Goal: Find specific page/section: Find specific page/section

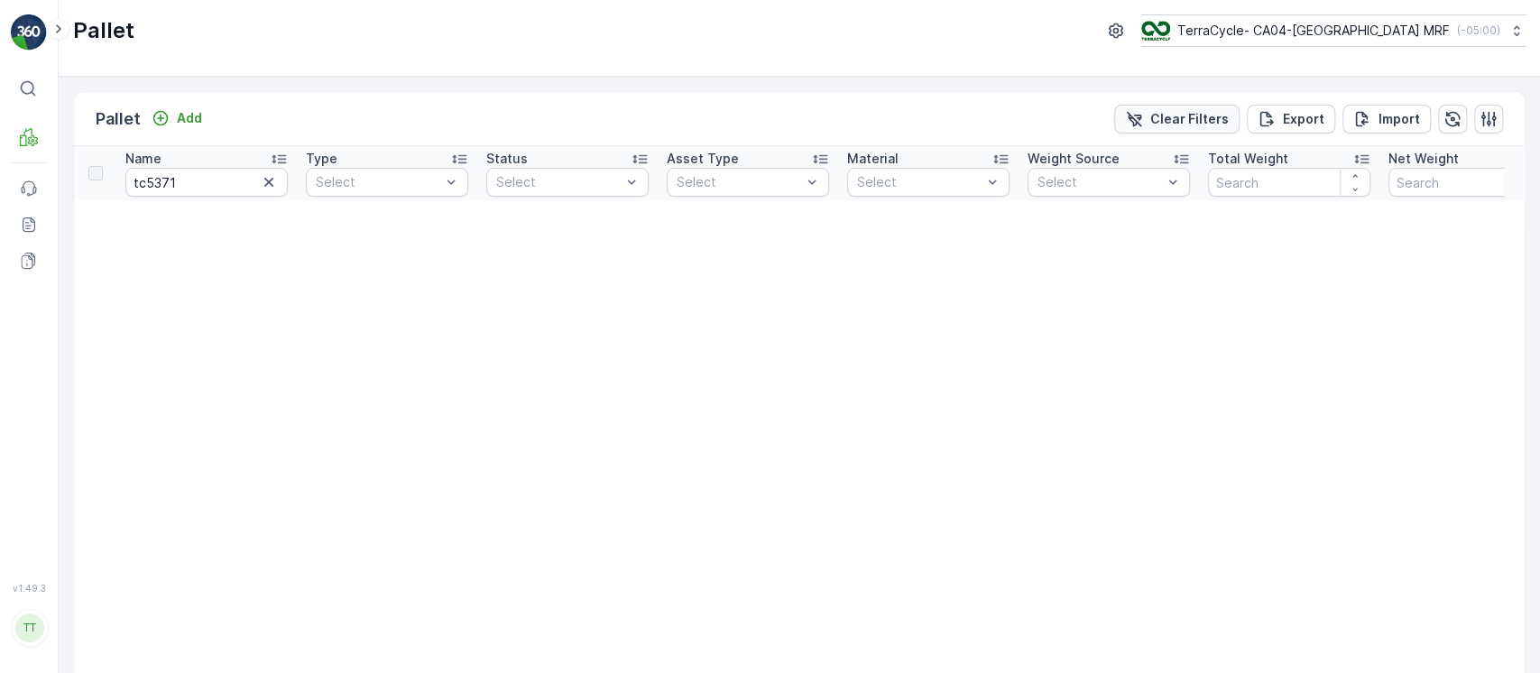
click at [1191, 124] on p "Clear Filters" at bounding box center [1189, 119] width 78 height 18
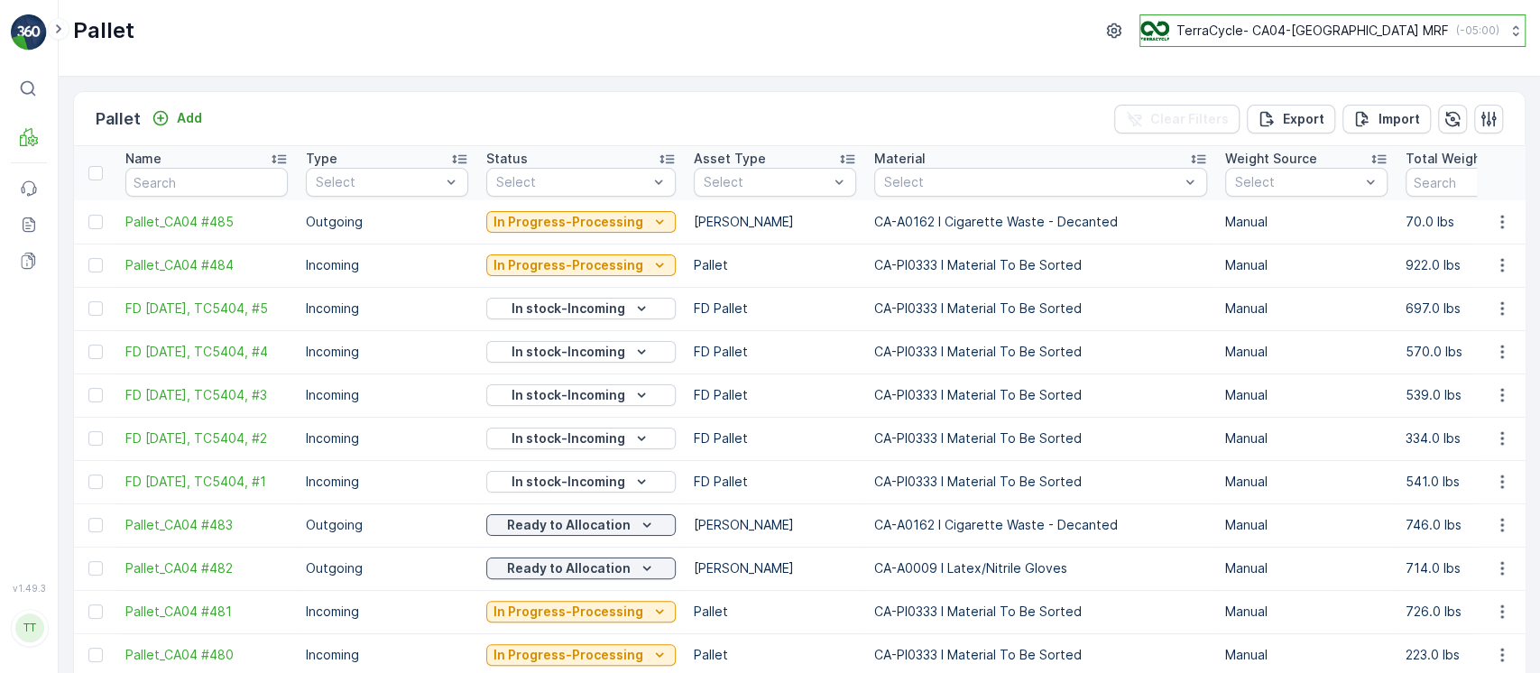
click at [1328, 36] on p "TerraCycle- CA04-[GEOGRAPHIC_DATA] MRF" at bounding box center [1312, 31] width 272 height 18
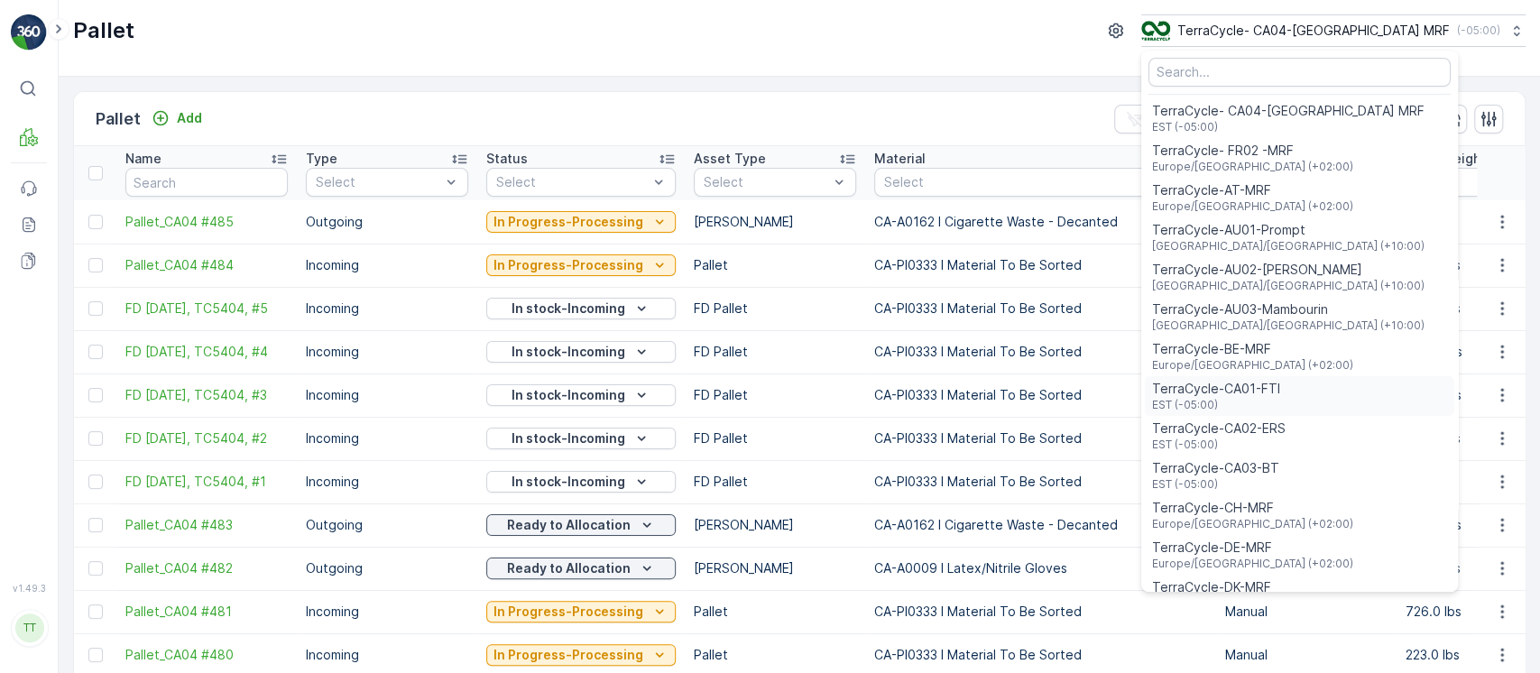
click at [1280, 387] on span "TerraCycle-CA01-FTI" at bounding box center [1216, 389] width 128 height 18
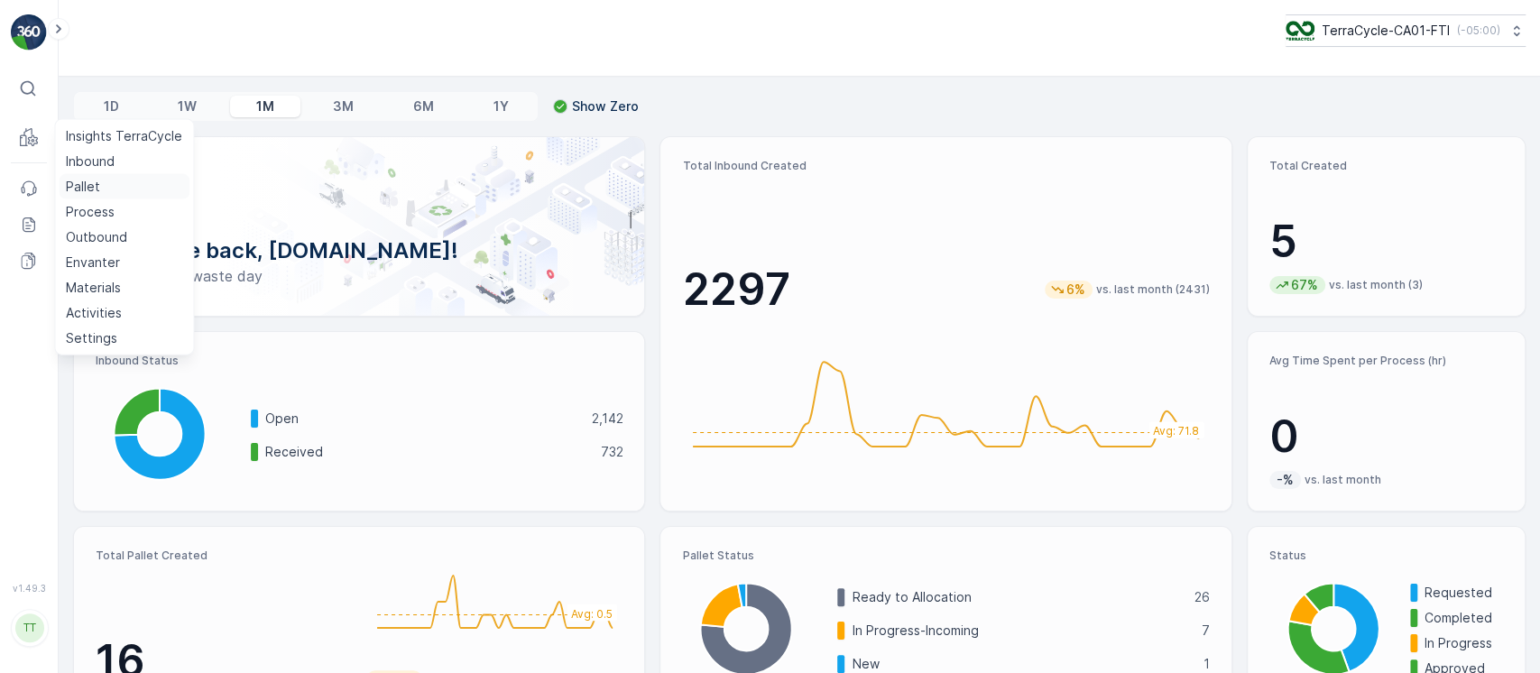
click at [122, 188] on link "Pallet" at bounding box center [124, 186] width 131 height 25
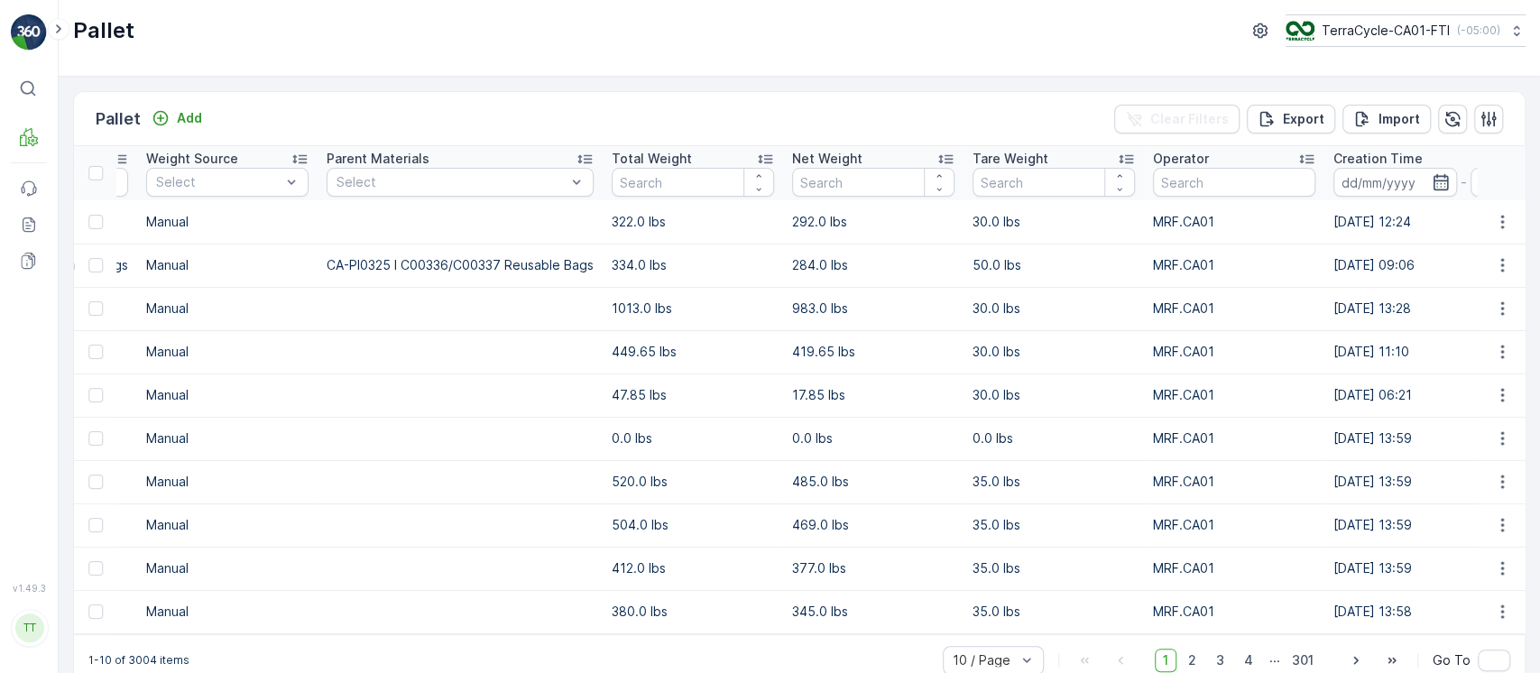
scroll to position [0, 1047]
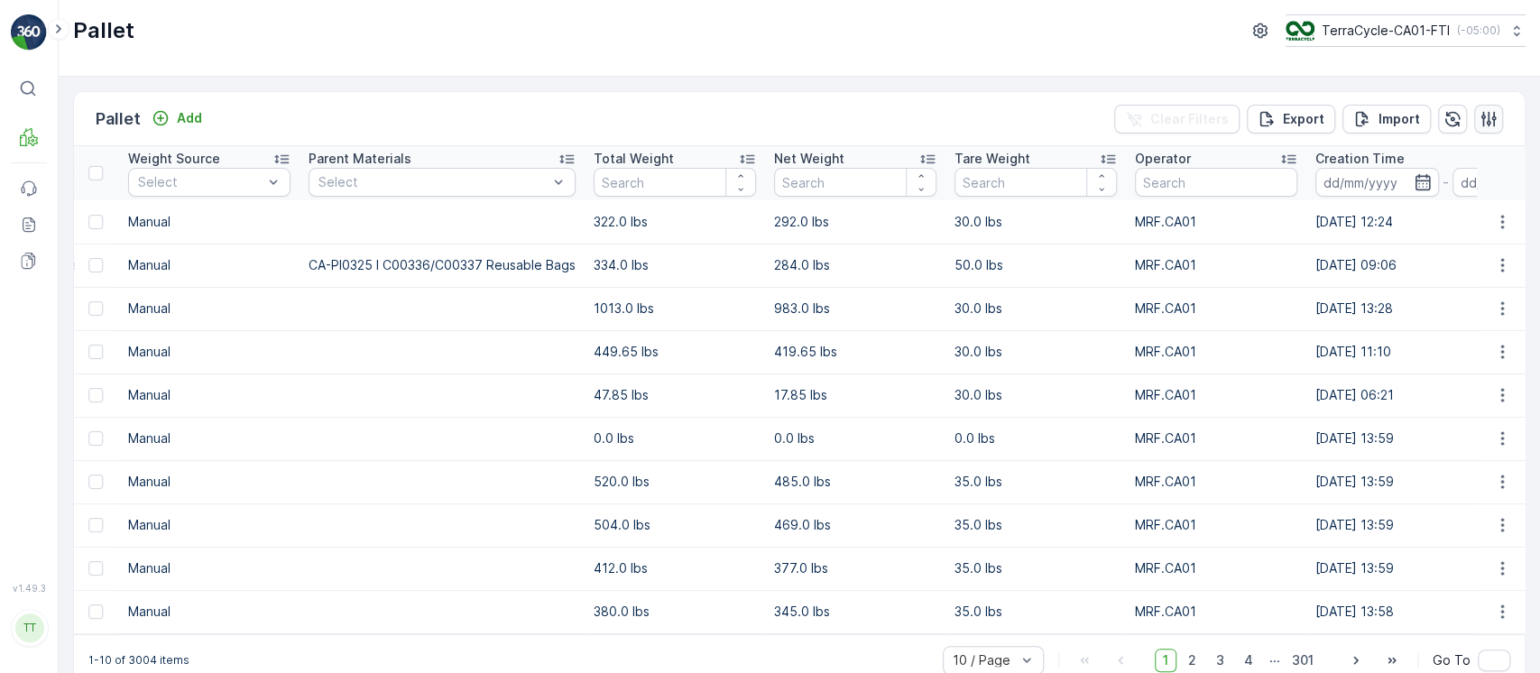
click at [1481, 112] on icon "button" at bounding box center [1488, 119] width 18 height 18
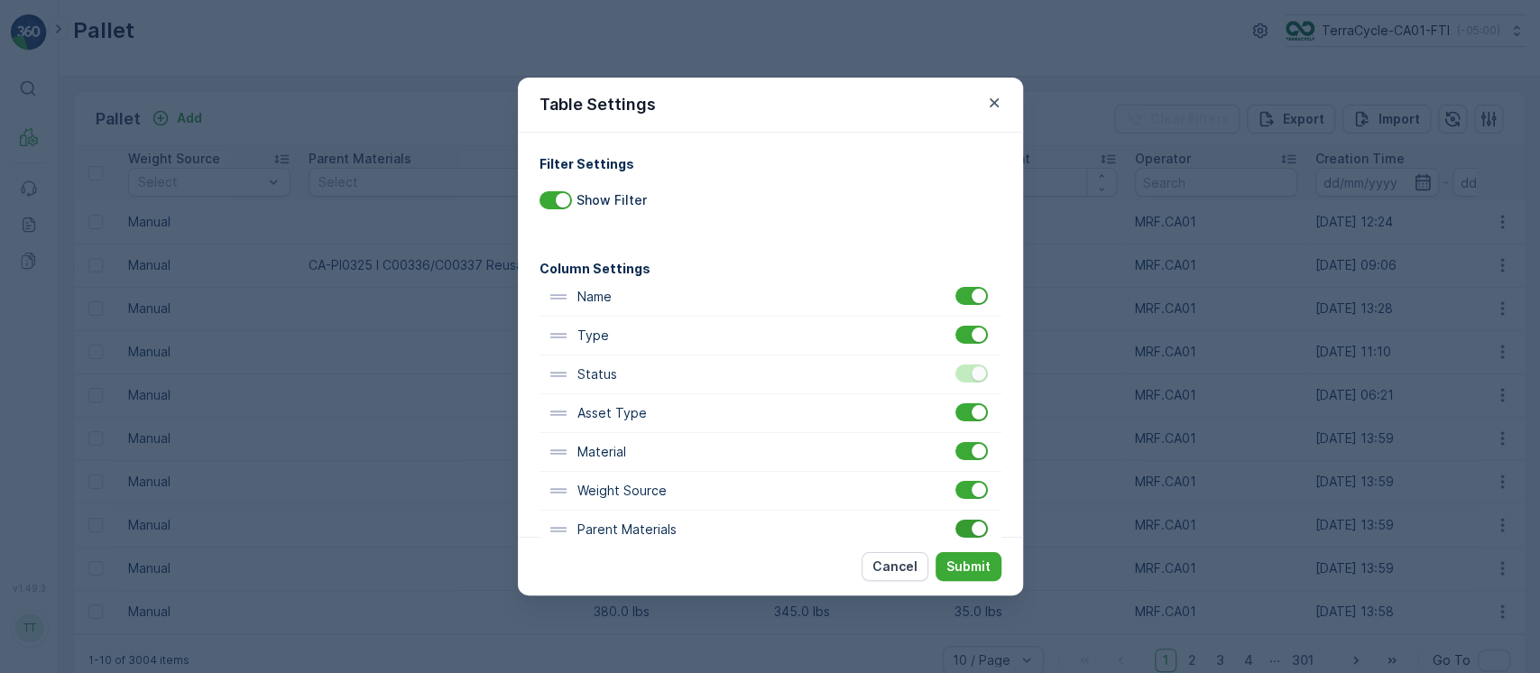
click at [971, 523] on div at bounding box center [978, 528] width 14 height 14
click at [955, 520] on input "checkbox" at bounding box center [955, 520] width 0 height 0
click at [960, 548] on div "Cancel Submit" at bounding box center [770, 566] width 505 height 59
click at [957, 554] on button "Submit" at bounding box center [968, 566] width 66 height 29
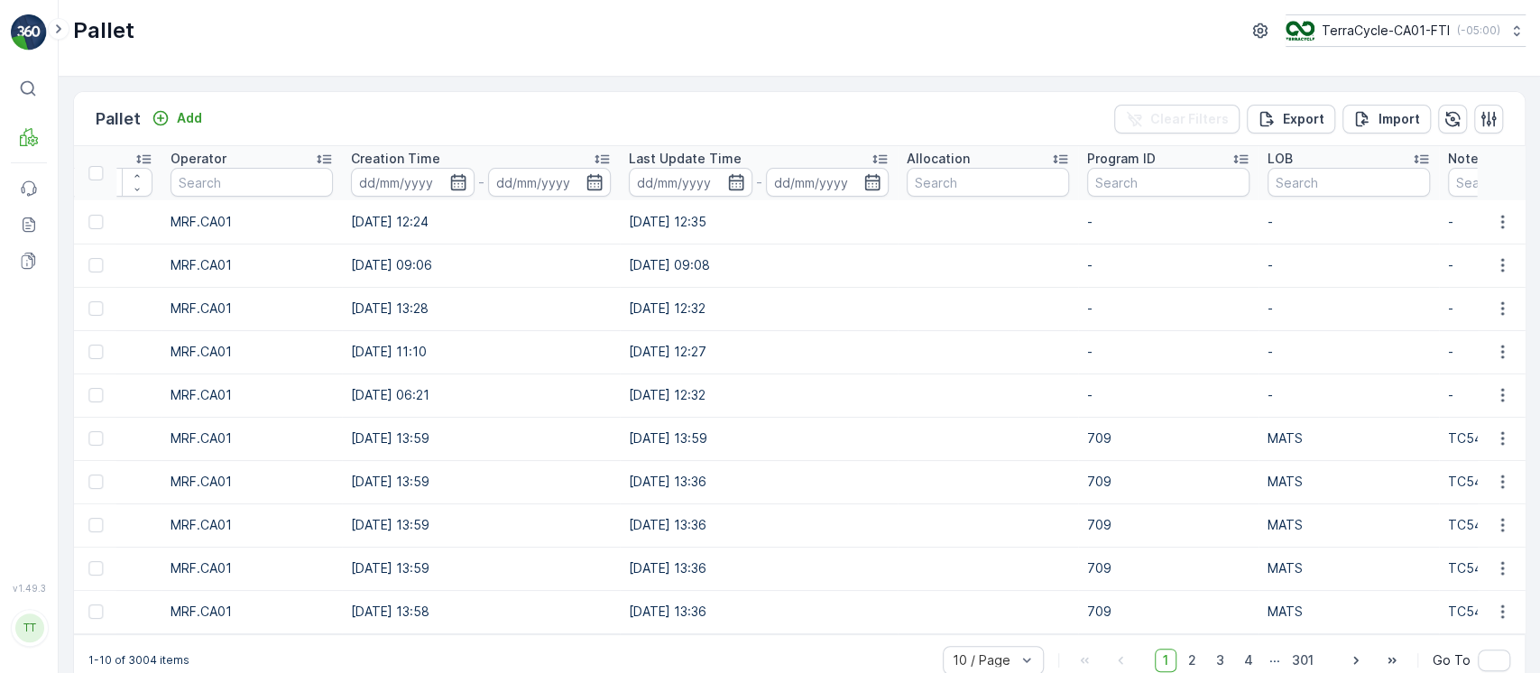
scroll to position [0, 1728]
click at [975, 184] on input "text" at bounding box center [986, 182] width 162 height 29
paste input "tc5371"
type input "tc5371"
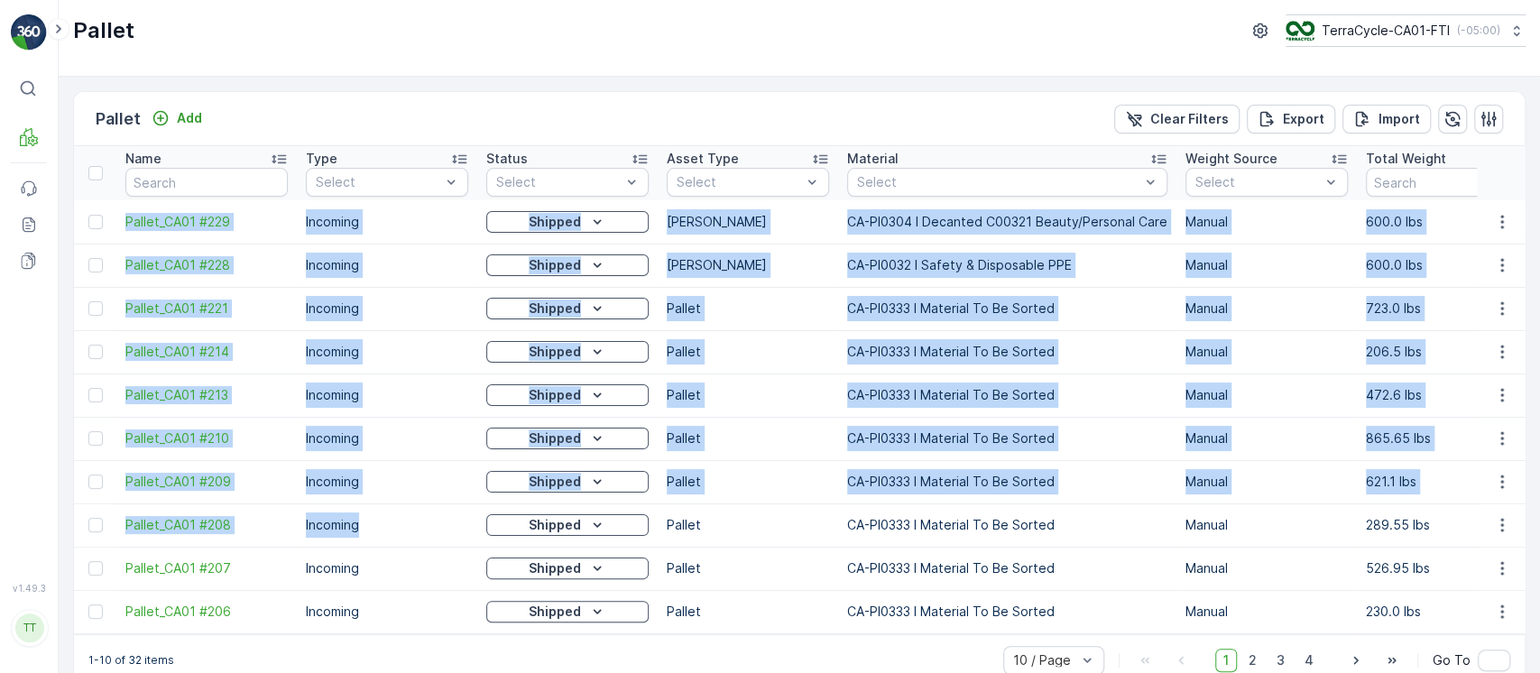
drag, startPoint x: 124, startPoint y: 218, endPoint x: 412, endPoint y: 536, distance: 429.1
copy tbody "Pallet_CA01 #229 Incoming Shipped Gaylord CA-PI0304 I Decanted C00321 Beauty/Pe…"
click at [1377, 39] on p "TerraCycle-CA01-FTI" at bounding box center [1385, 31] width 128 height 18
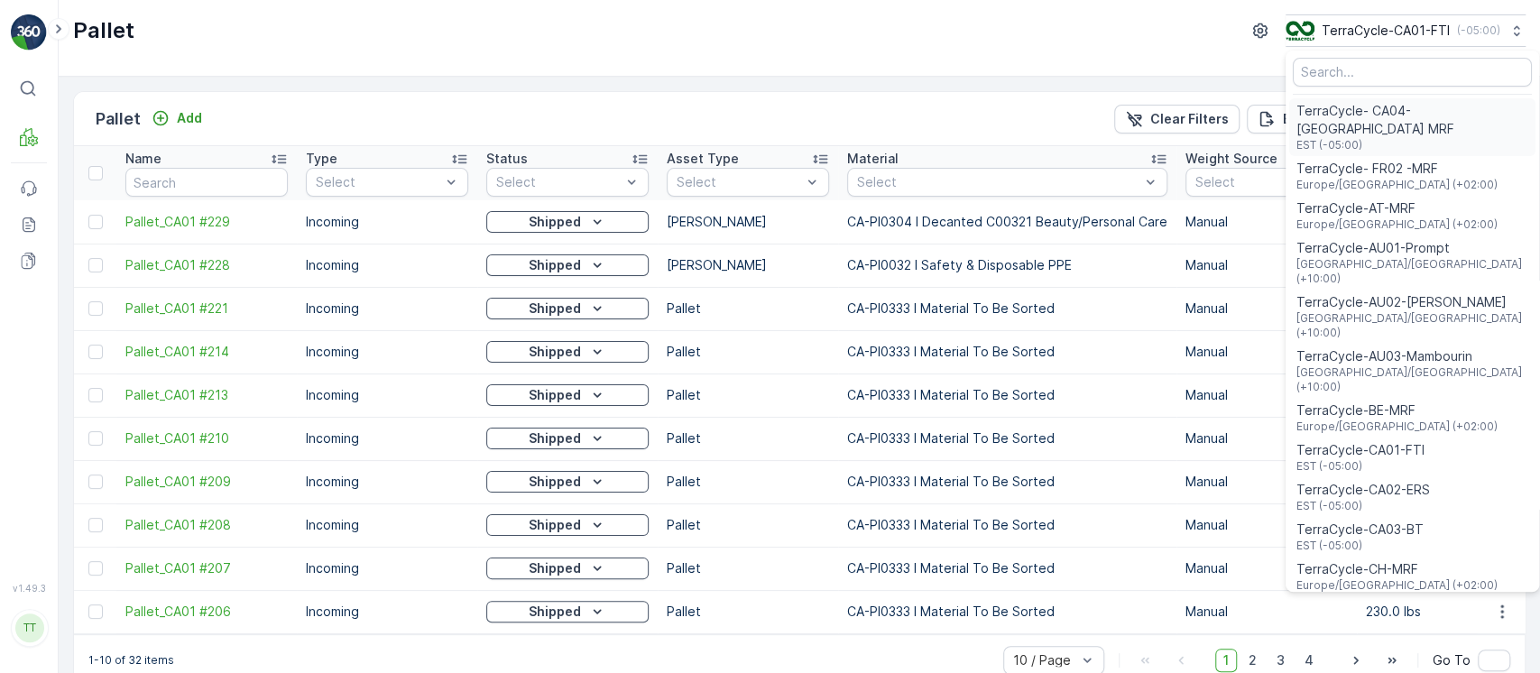
click at [1349, 116] on span "TerraCycle- CA04-[GEOGRAPHIC_DATA] MRF" at bounding box center [1412, 120] width 232 height 36
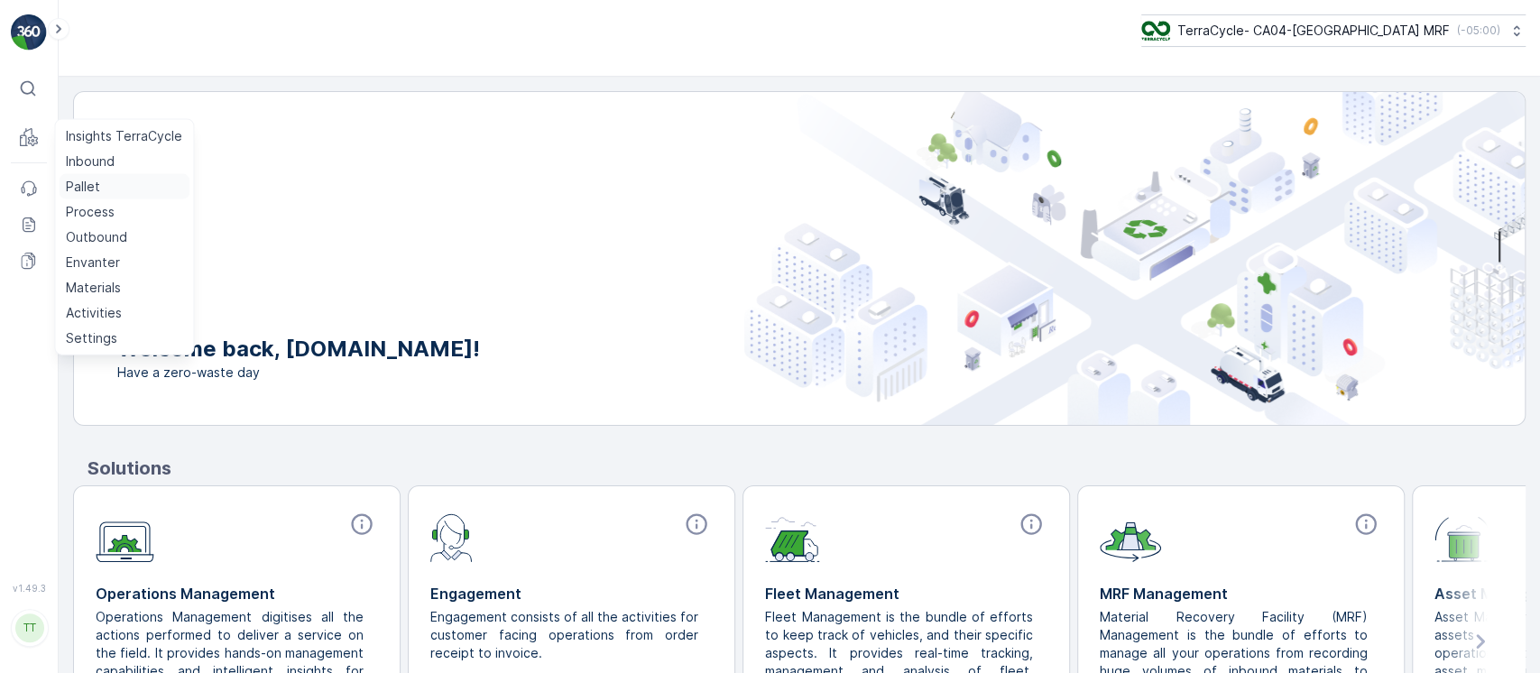
click at [90, 186] on p "Pallet" at bounding box center [83, 187] width 34 height 18
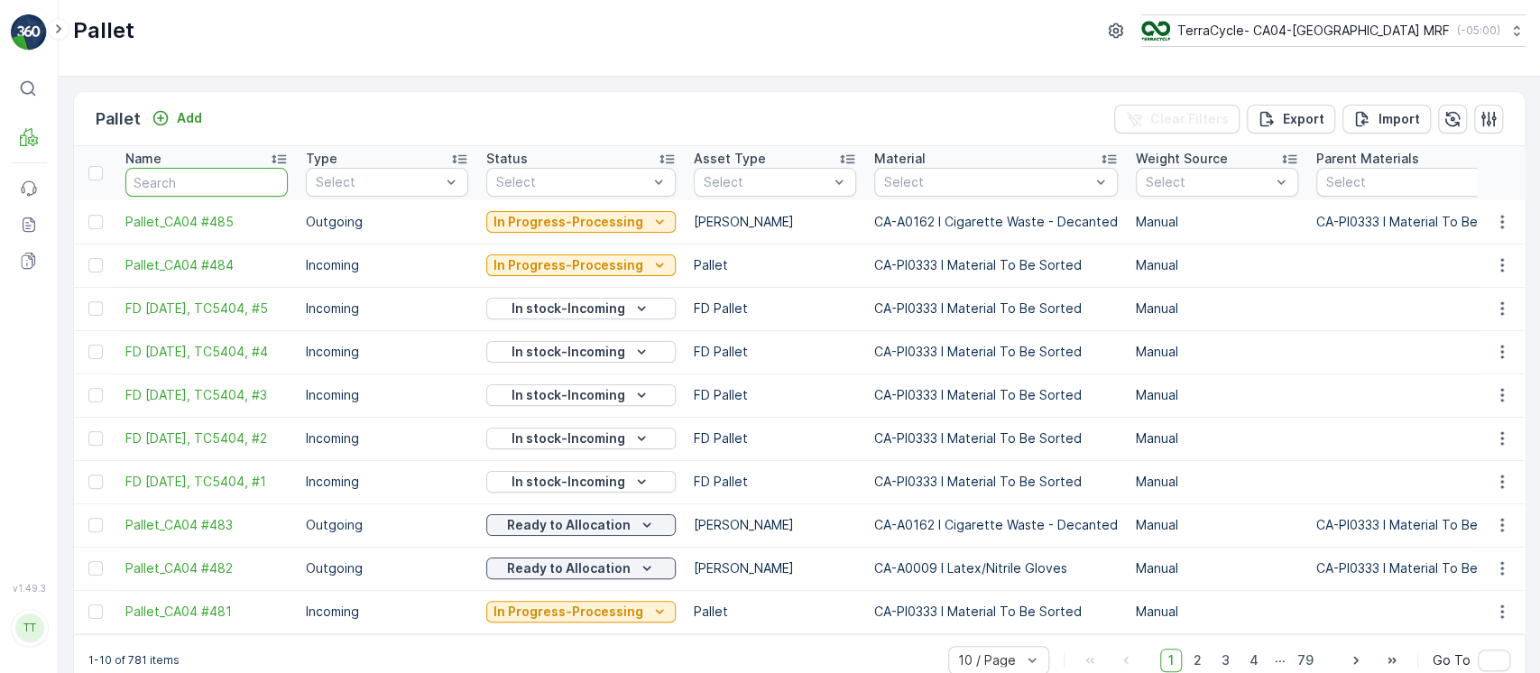
click at [241, 188] on input "text" at bounding box center [206, 182] width 162 height 29
paste input "Pallet_CA01 #229"
type input "Pallet_CA01 #229"
